Goal: Task Accomplishment & Management: Manage account settings

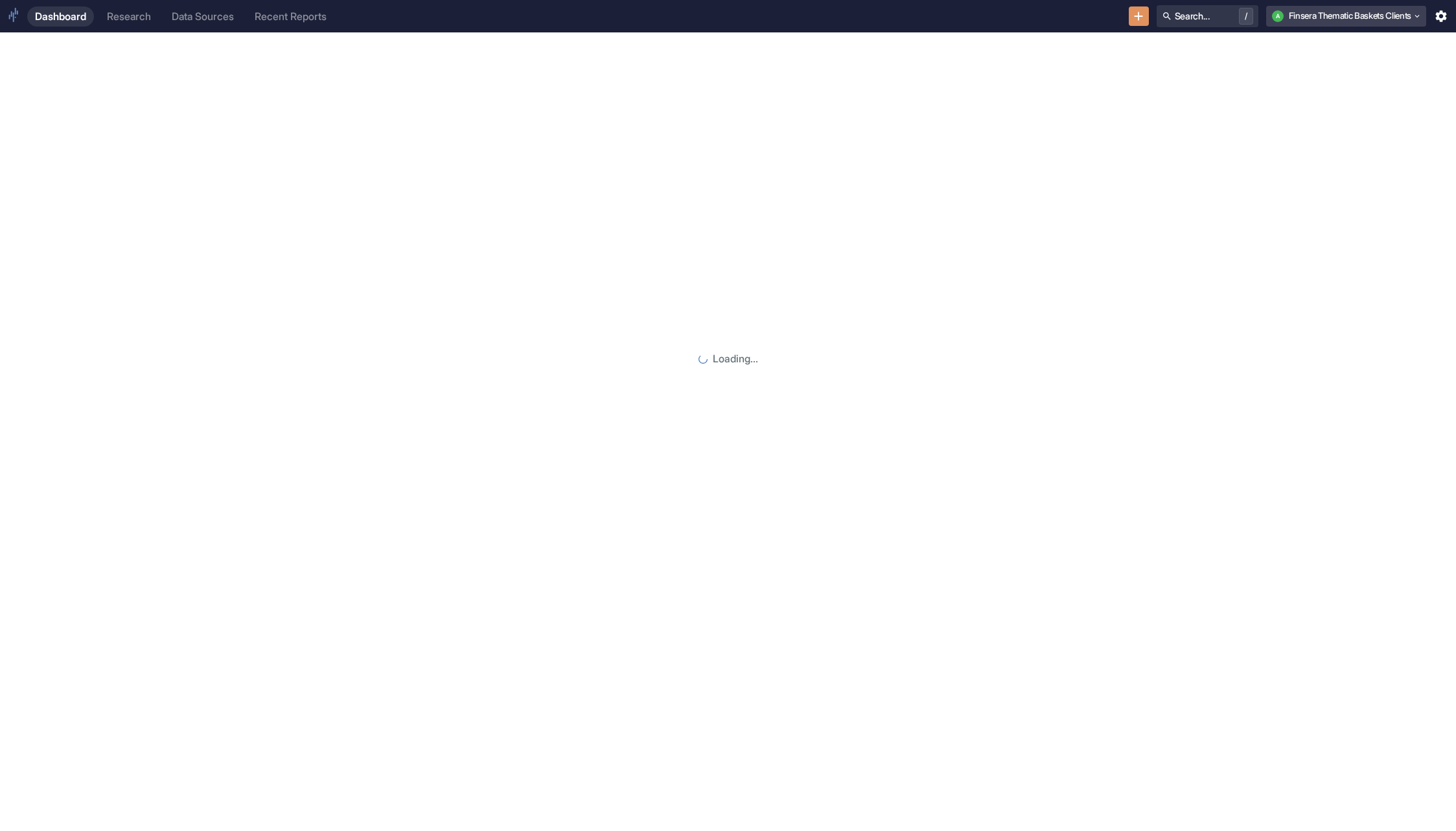
click at [1337, 13] on button "A Finsera Thematic Baskets Clients" at bounding box center [1346, 16] width 160 height 20
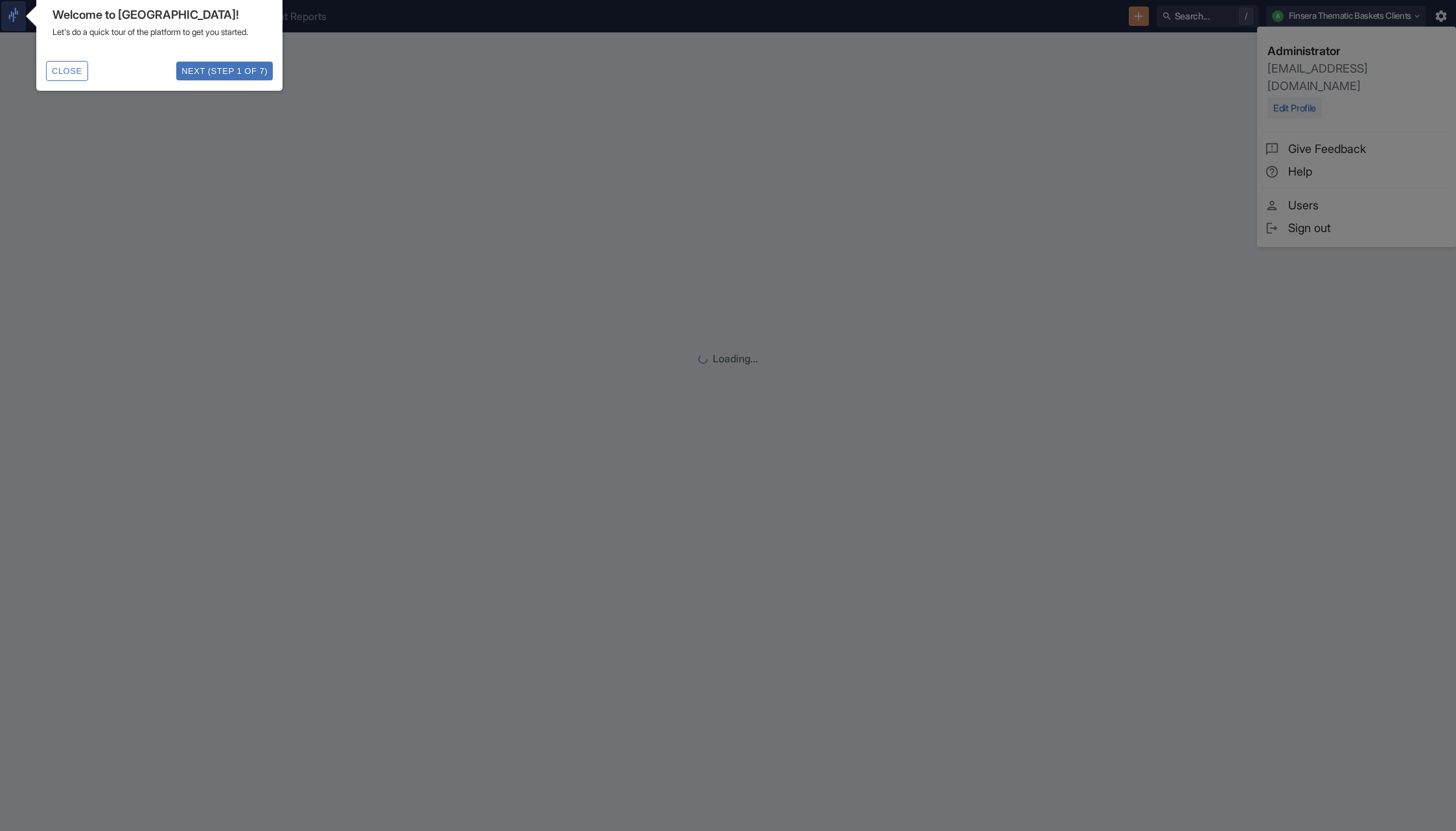
drag, startPoint x: 1128, startPoint y: 158, endPoint x: 1120, endPoint y: 154, distance: 8.9
click at [1120, 154] on div at bounding box center [728, 415] width 1456 height 831
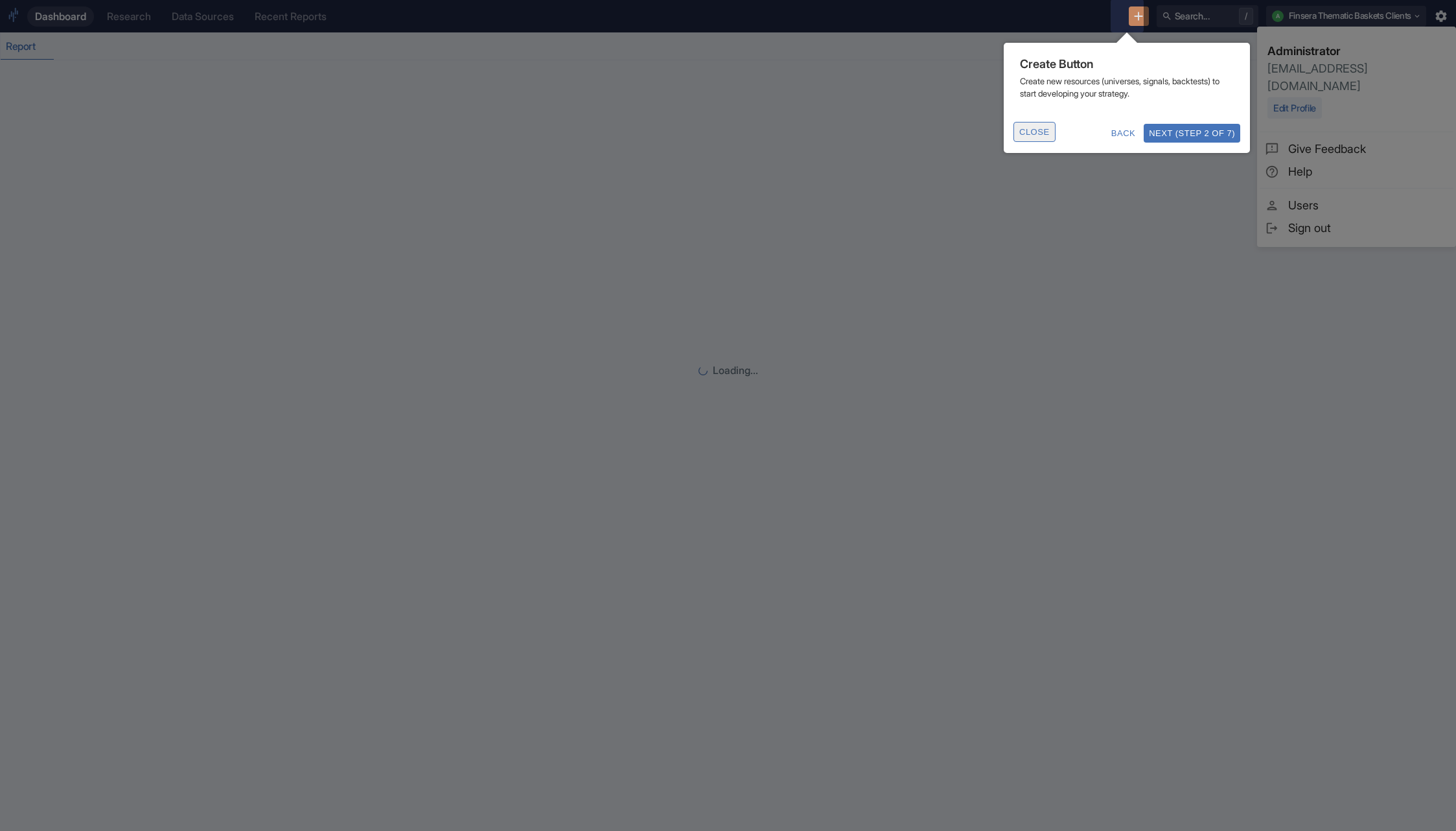
click at [1044, 134] on button "Close" at bounding box center [1034, 131] width 42 height 20
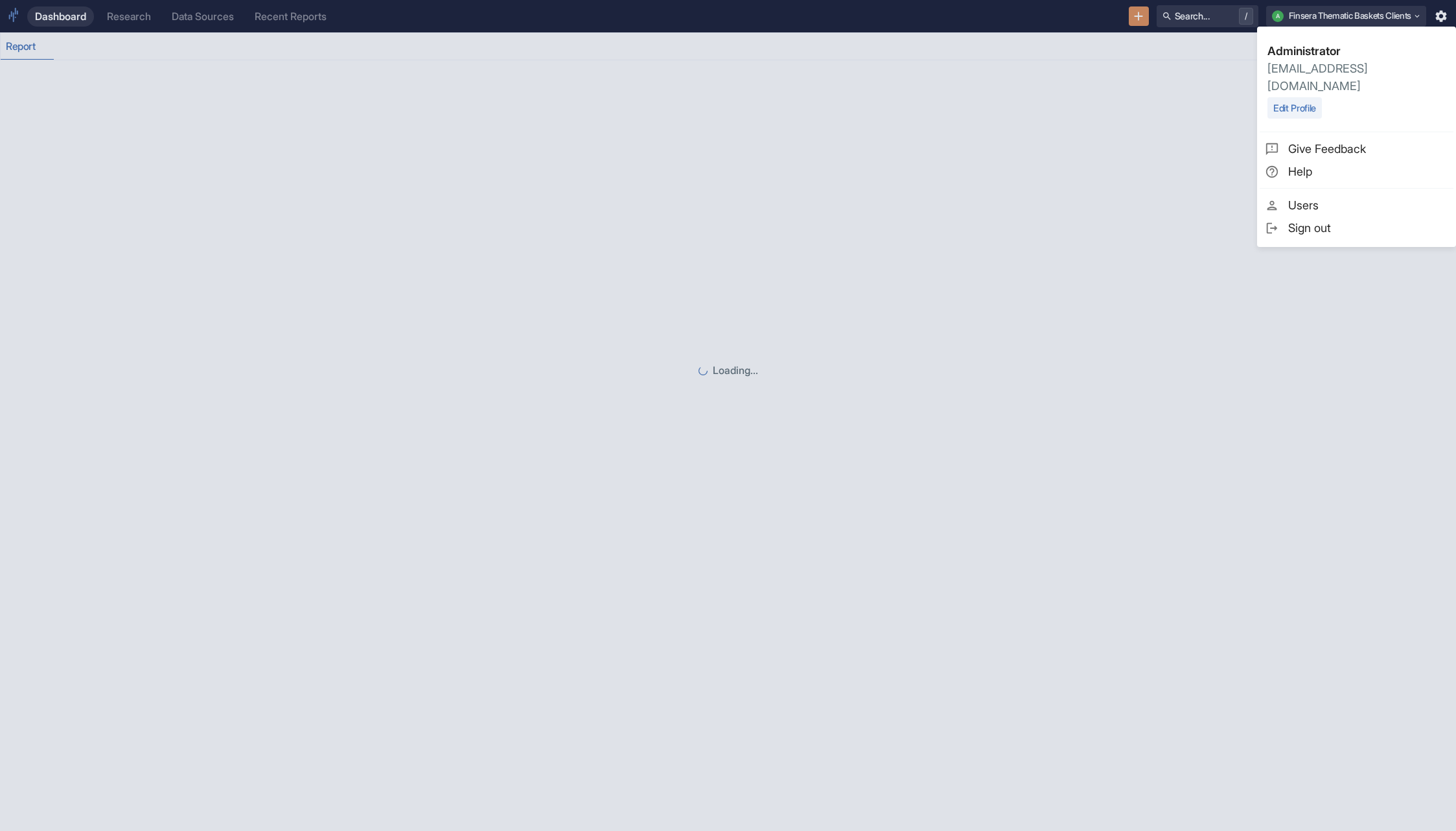
click at [1350, 197] on span "Users" at bounding box center [1368, 206] width 160 height 18
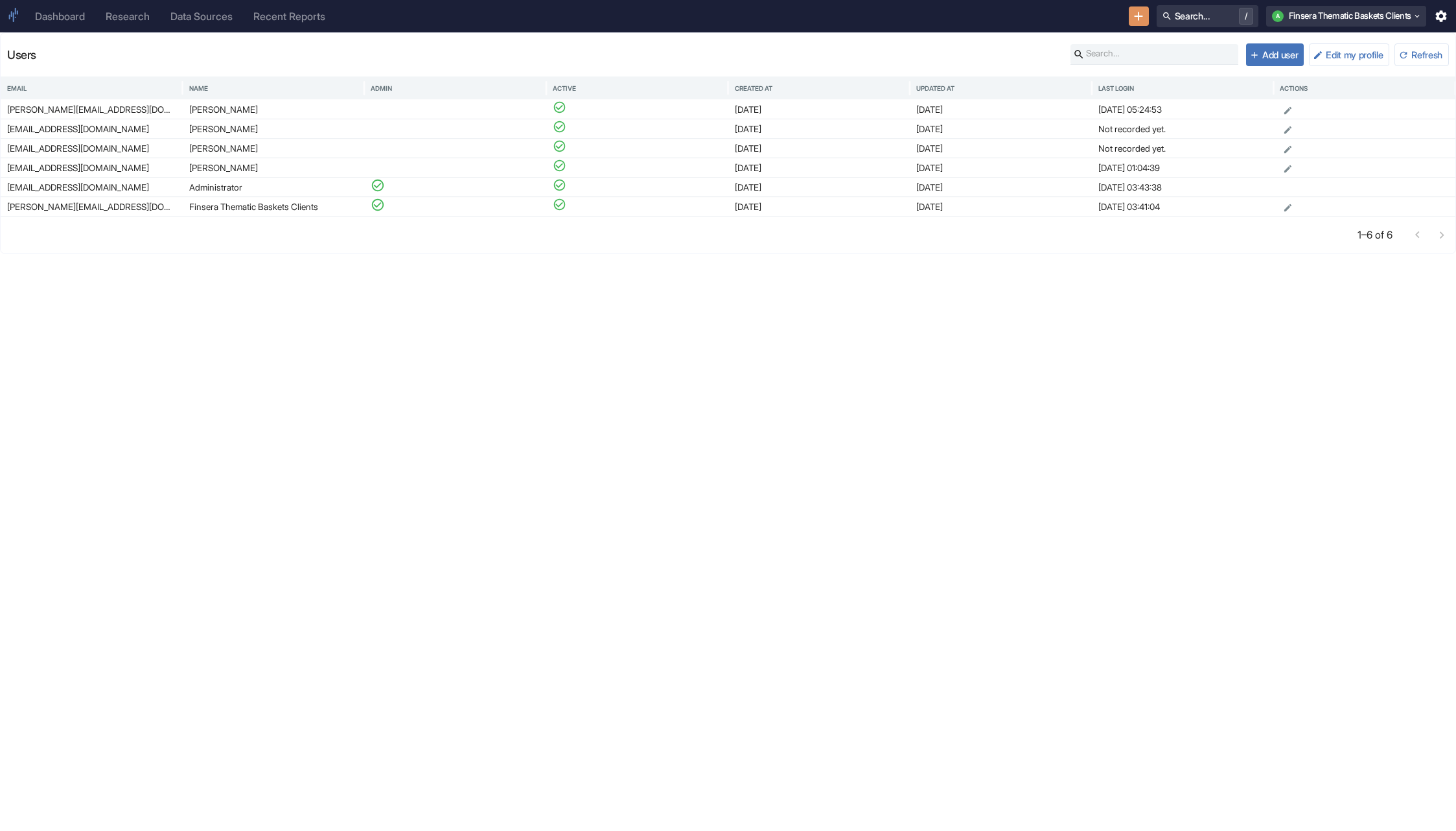
click at [368, 294] on div "Users Add user Edit my profile Refresh Email Name Admin Active Created At Updat…" at bounding box center [728, 431] width 1456 height 798
click at [40, 389] on div "Users Add user Edit my profile Refresh Email Name Admin Active Created At Updat…" at bounding box center [728, 431] width 1456 height 798
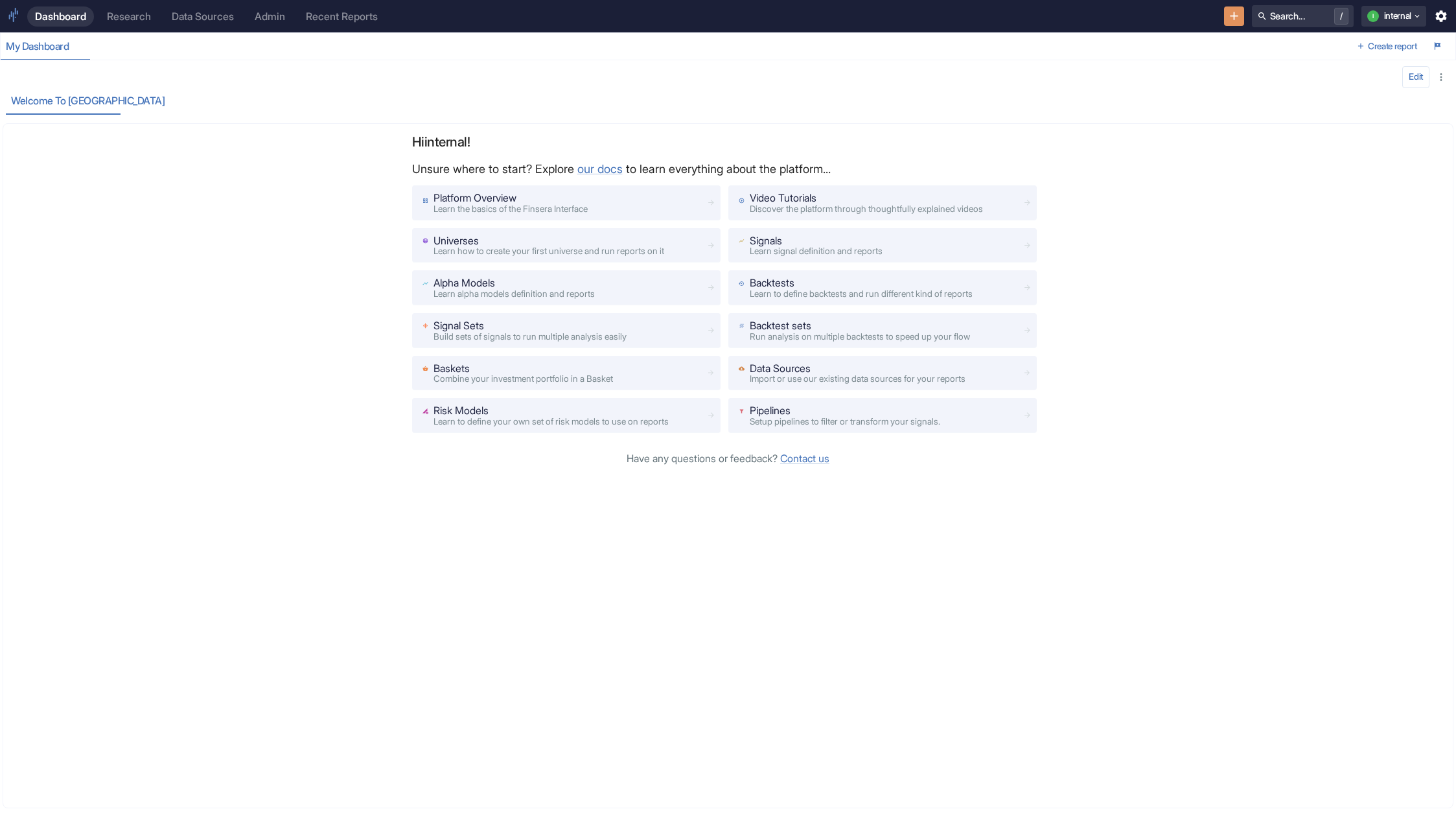
click at [270, 17] on div "Admin" at bounding box center [270, 16] width 31 height 12
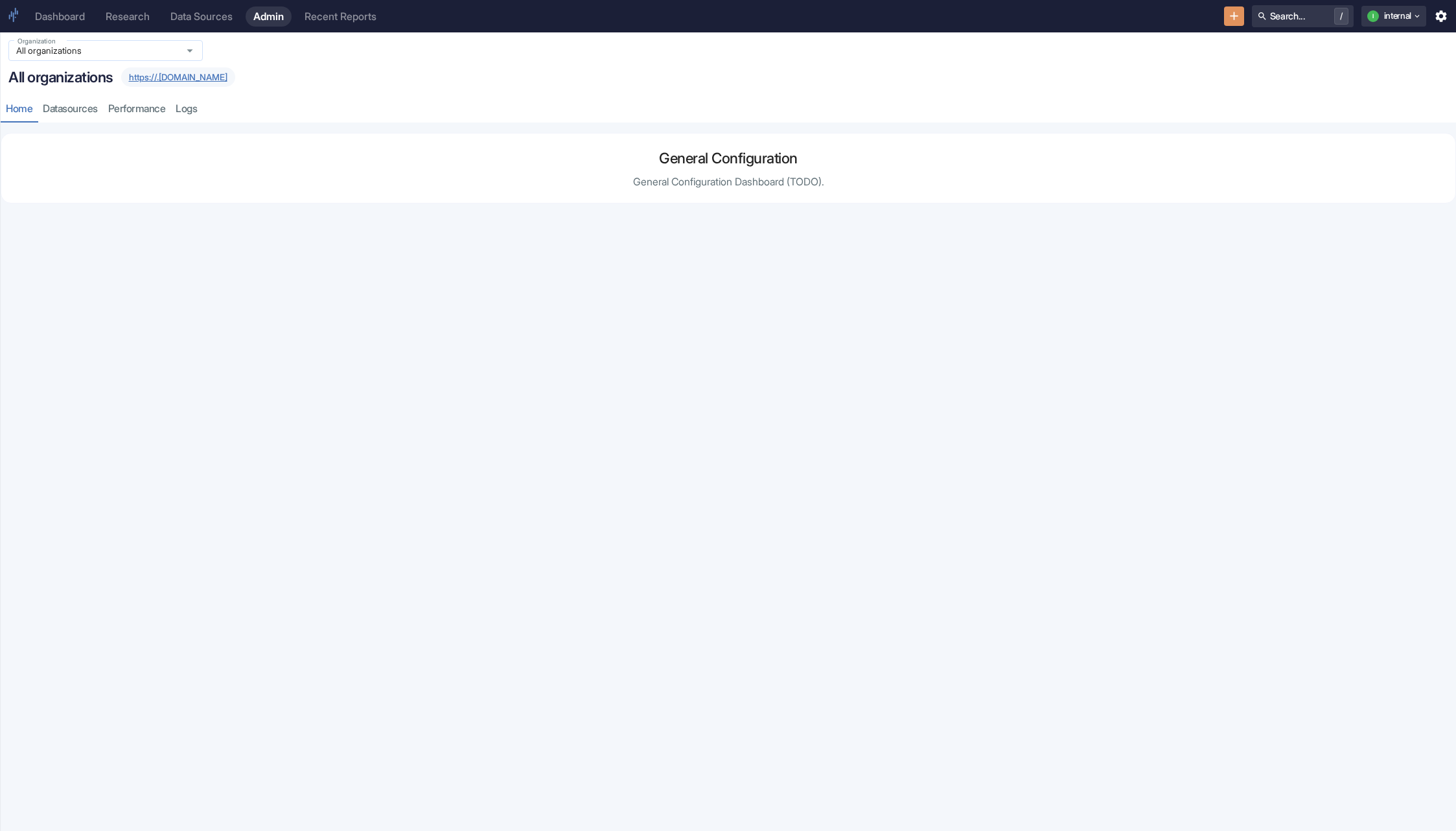
click at [134, 49] on input "All organizations" at bounding box center [93, 50] width 162 height 12
type input "them"
click at [117, 119] on li "Finsera Thematic Baskets Clients (thematic-baskets-clients)" at bounding box center [105, 118] width 195 height 34
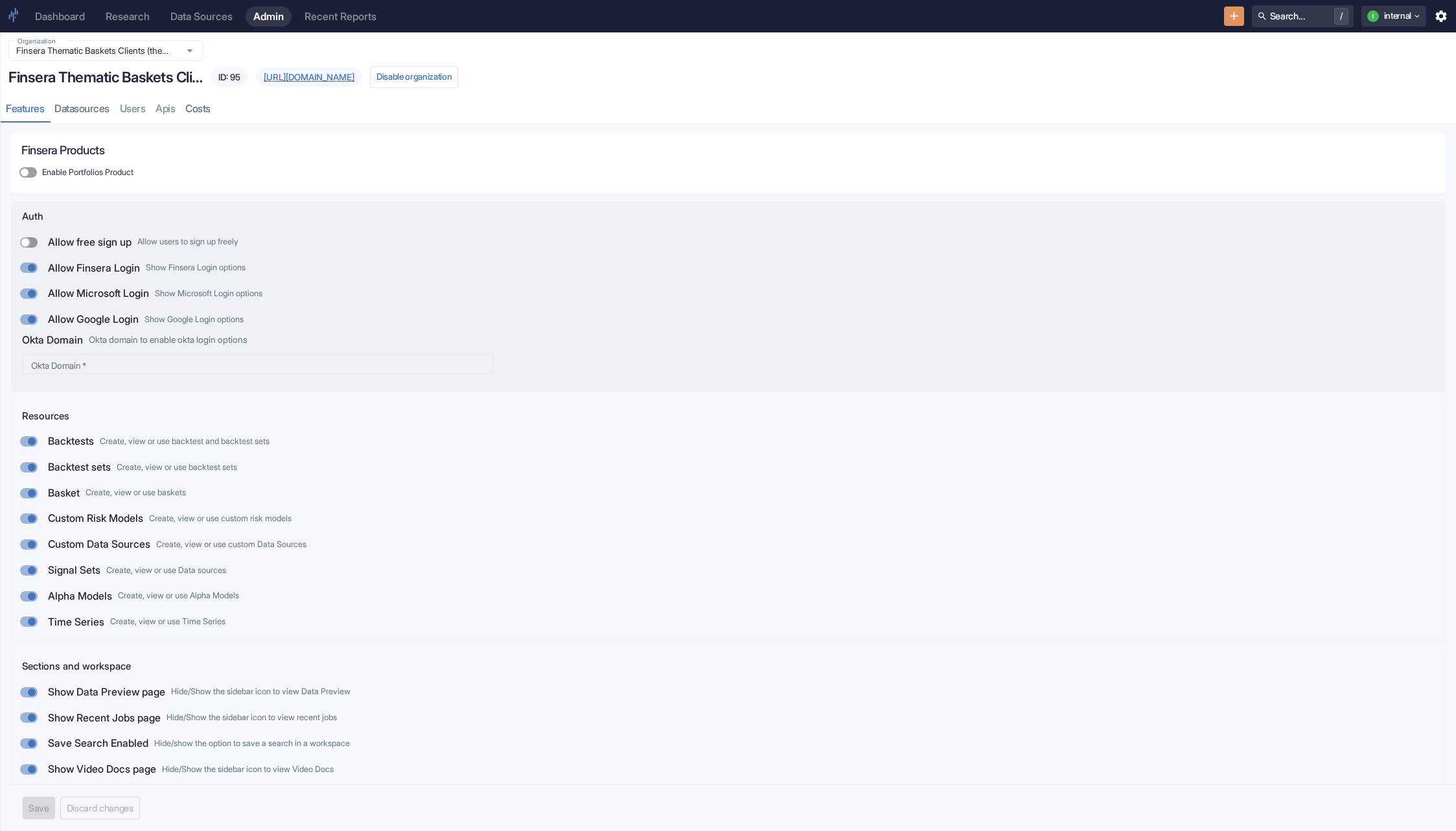
click at [30, 244] on input "Allow free sign up Allow users to sign up freely" at bounding box center [25, 242] width 31 height 10
checkbox input "true"
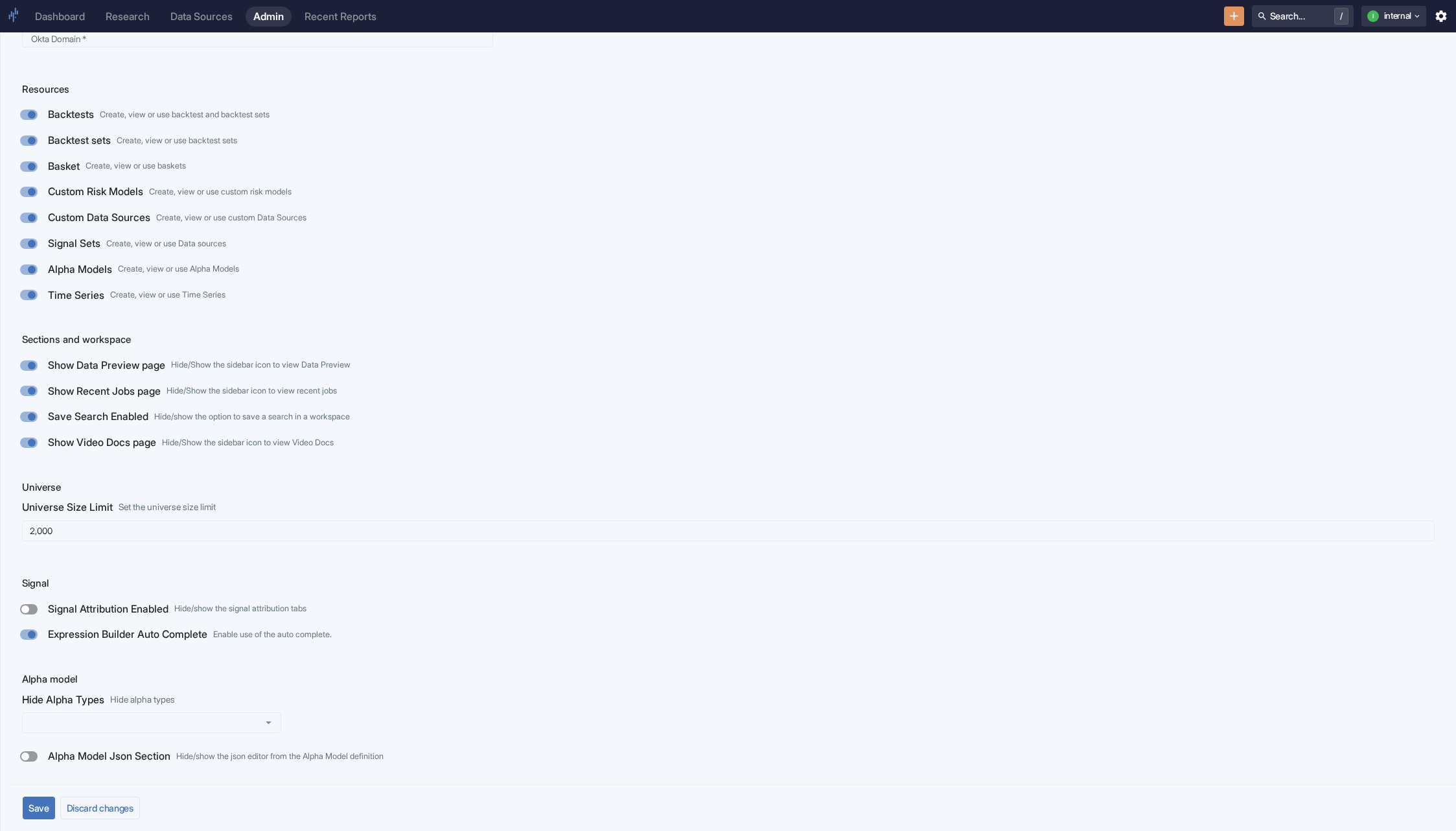
click at [46, 804] on button "Save" at bounding box center [38, 808] width 32 height 23
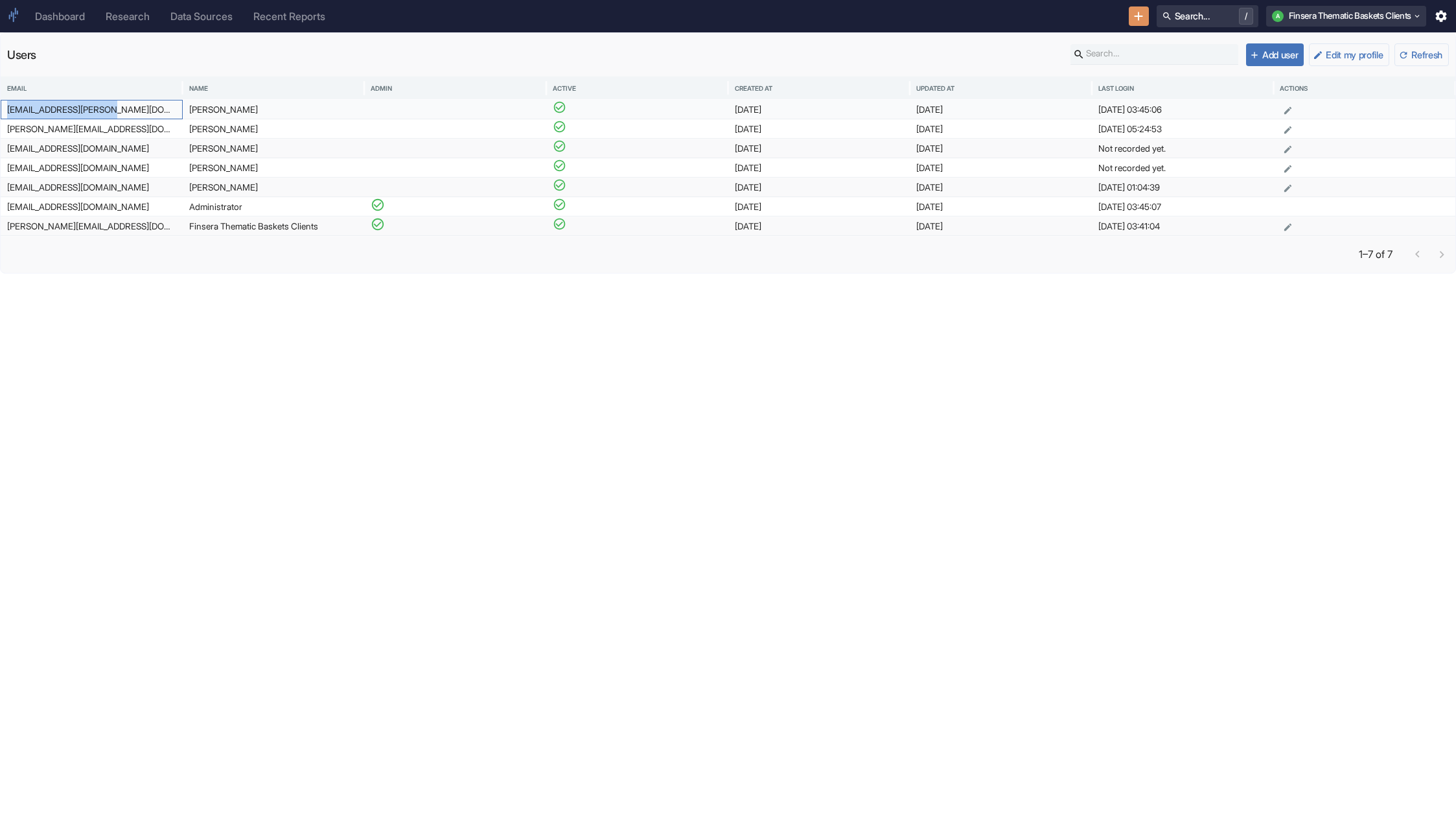
drag, startPoint x: 114, startPoint y: 109, endPoint x: 1, endPoint y: 112, distance: 113.0
click at [1, 112] on div "asriel.levin@gmail.com" at bounding box center [91, 109] width 182 height 19
click at [105, 116] on div "asriel.levin@gmail.com" at bounding box center [91, 109] width 182 height 19
